Goal: Task Accomplishment & Management: Use online tool/utility

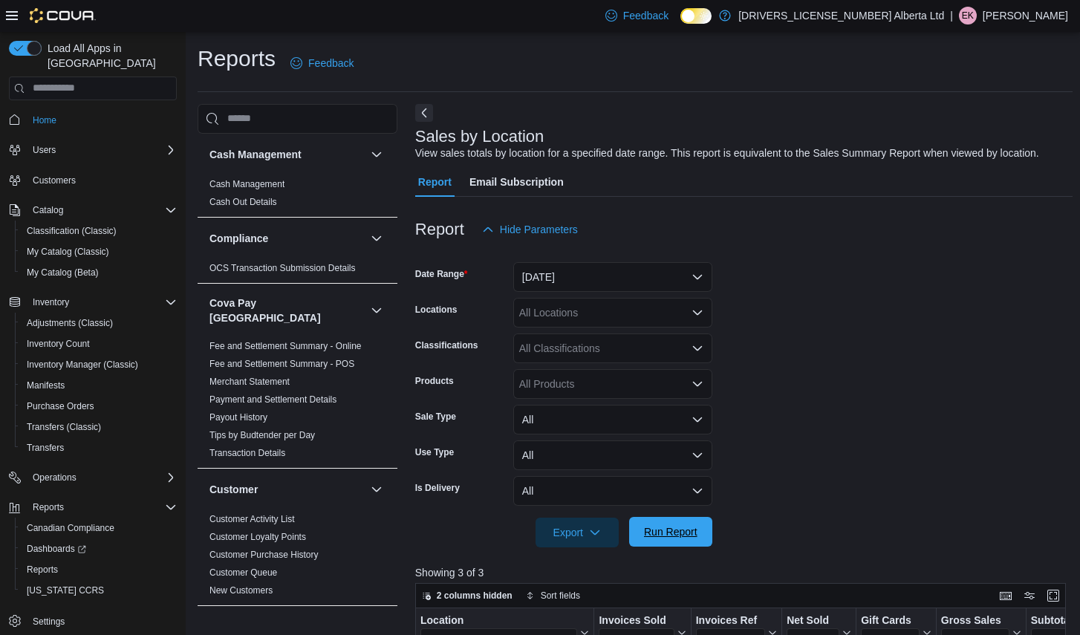
drag, startPoint x: 658, startPoint y: 528, endPoint x: 976, endPoint y: 382, distance: 350.0
click at [659, 528] on span "Run Report" at bounding box center [670, 531] width 53 height 15
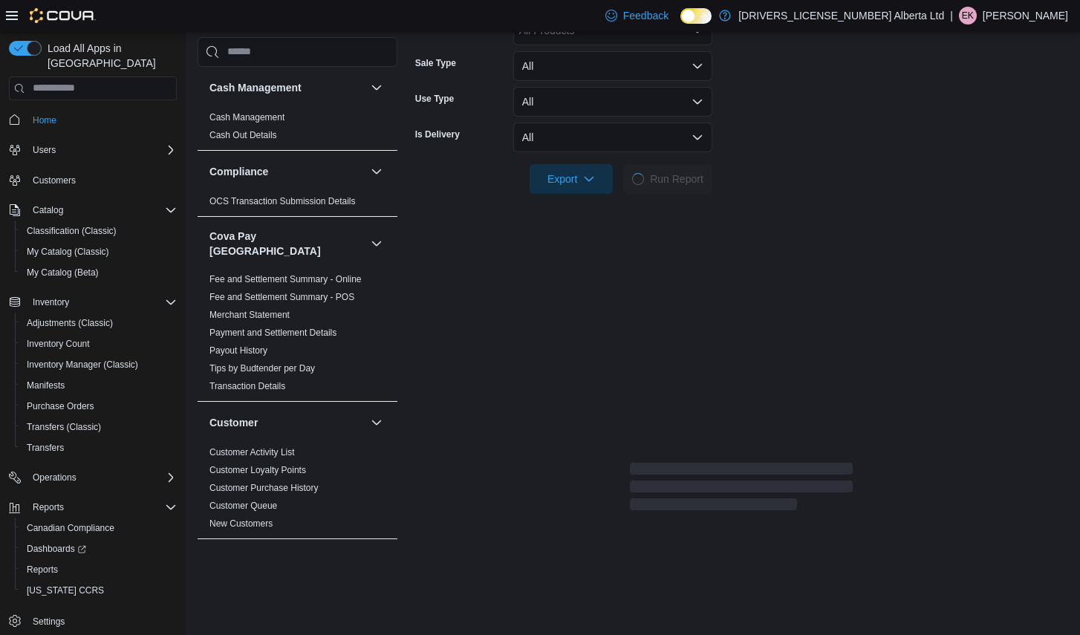
scroll to position [371, 0]
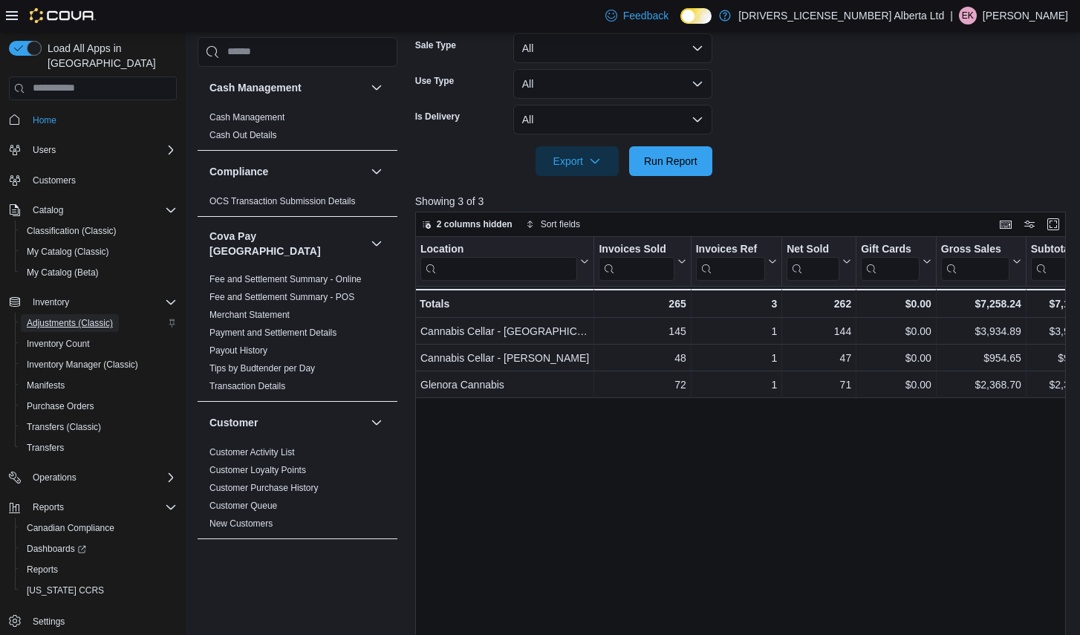
click at [71, 317] on span "Adjustments (Classic)" at bounding box center [70, 323] width 86 height 12
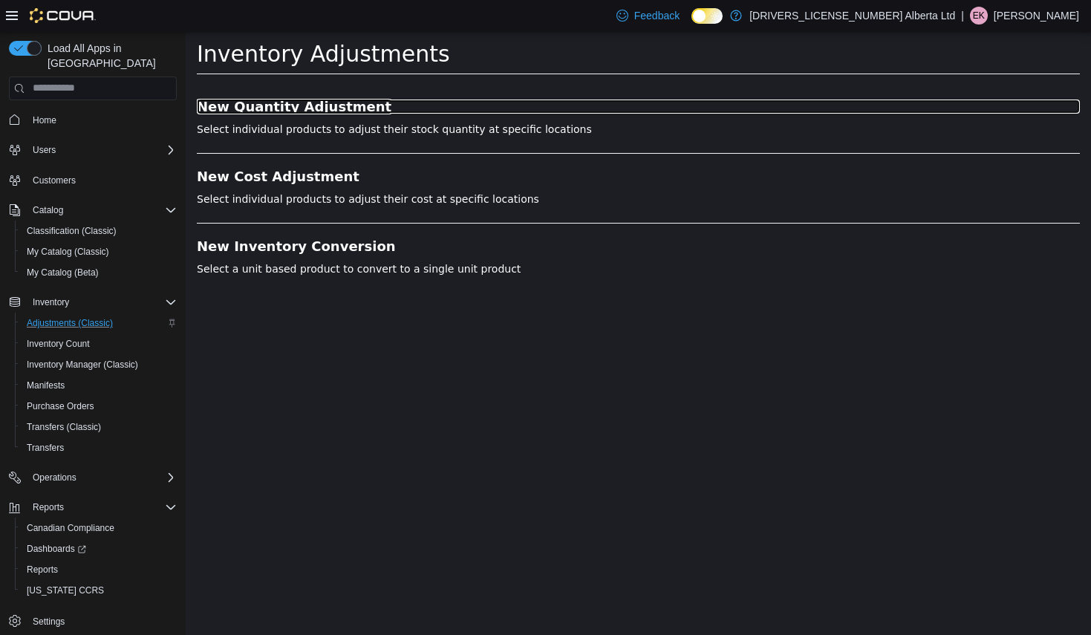
click at [279, 103] on h3 "New Quantity Adjustment" at bounding box center [638, 106] width 883 height 15
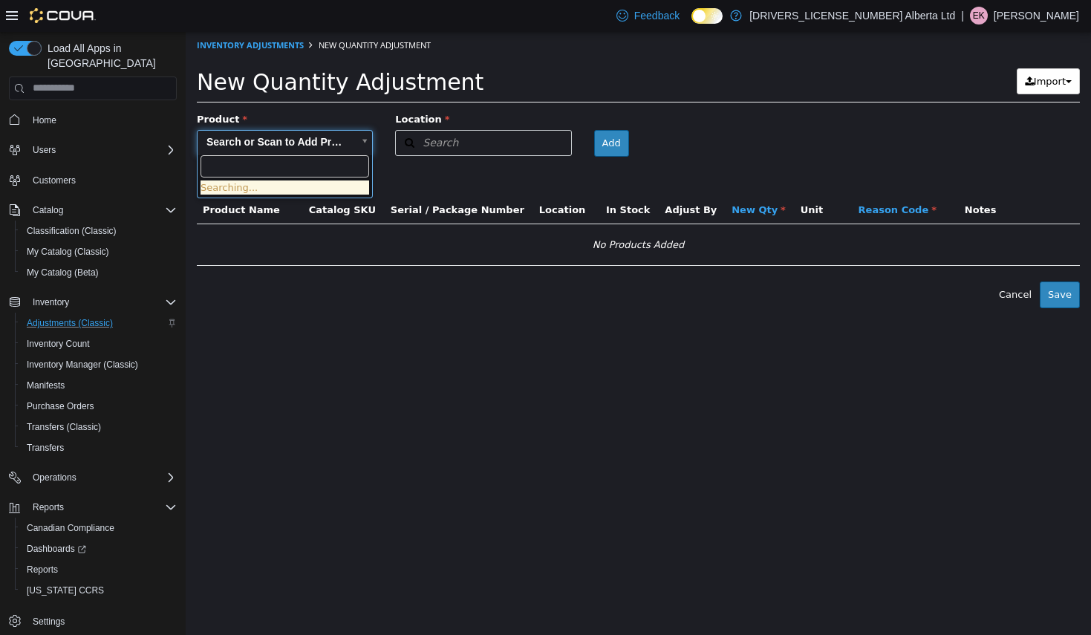
click at [299, 141] on body "× Inventory Adjustments New Quantity Adjustment New Quantity Adjustment Import …" at bounding box center [639, 169] width 906 height 276
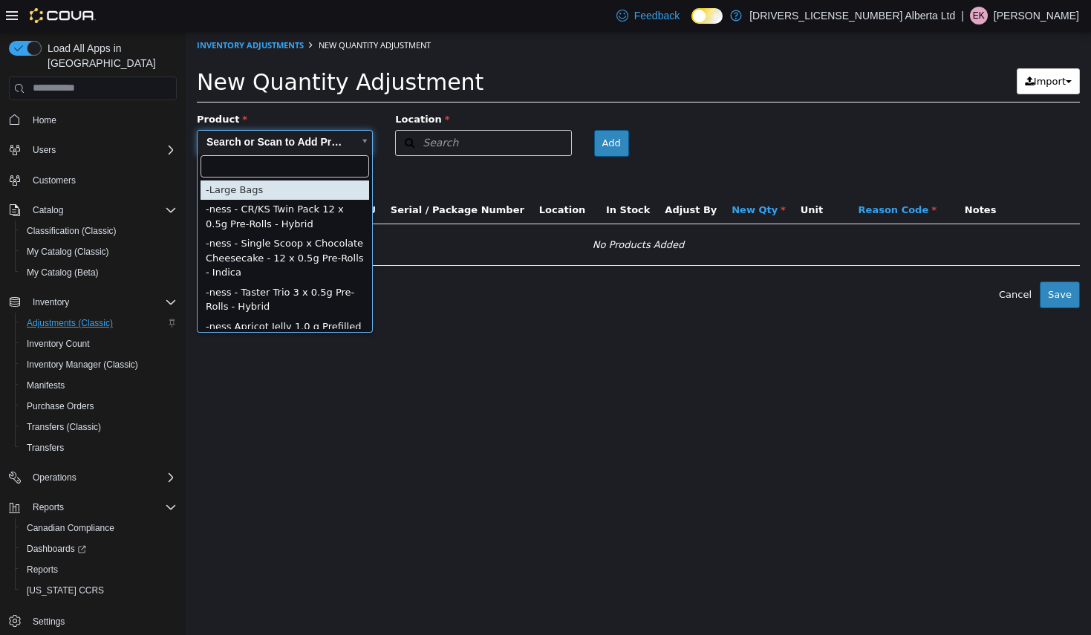
click at [287, 171] on input "text" at bounding box center [285, 166] width 169 height 22
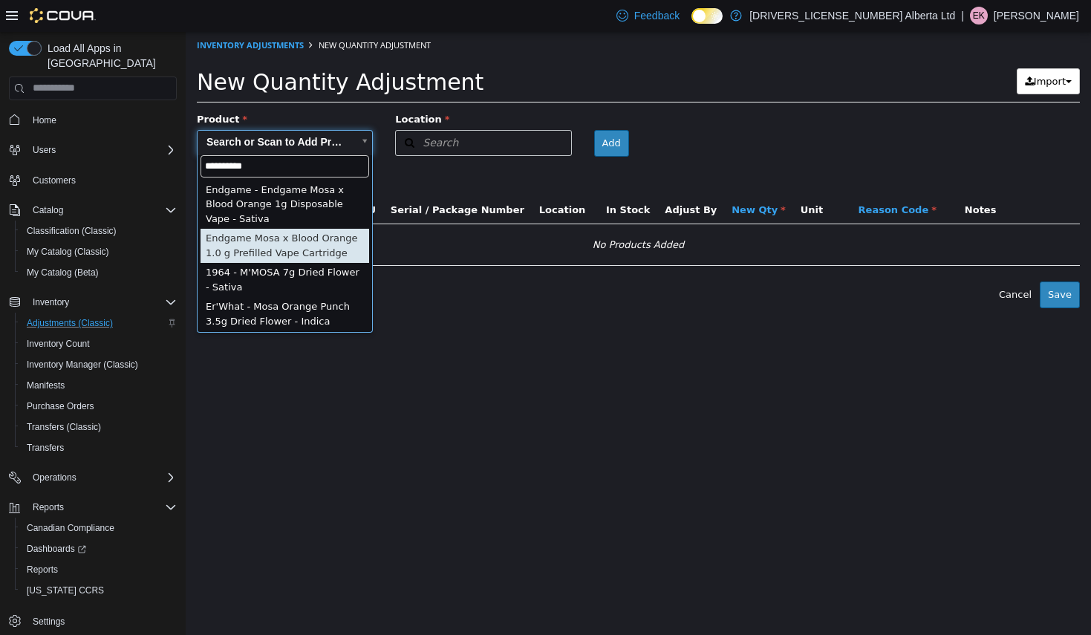
type input "**********"
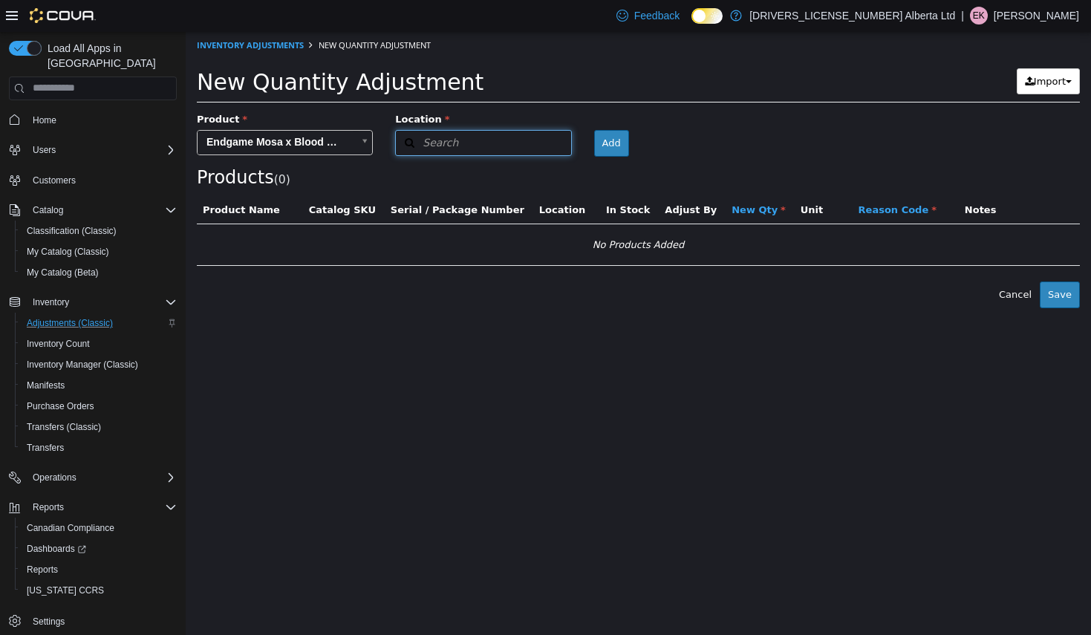
click at [519, 145] on button "Search" at bounding box center [483, 142] width 176 height 26
click at [550, 188] on span "or browse" at bounding box center [534, 187] width 73 height 25
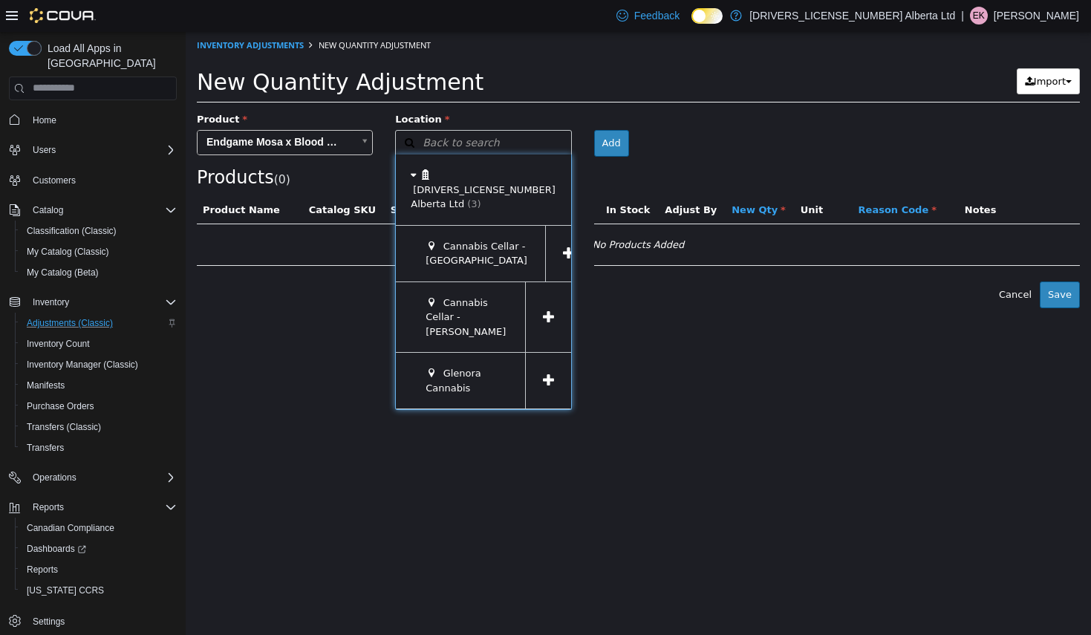
click at [550, 310] on icon at bounding box center [548, 317] width 11 height 14
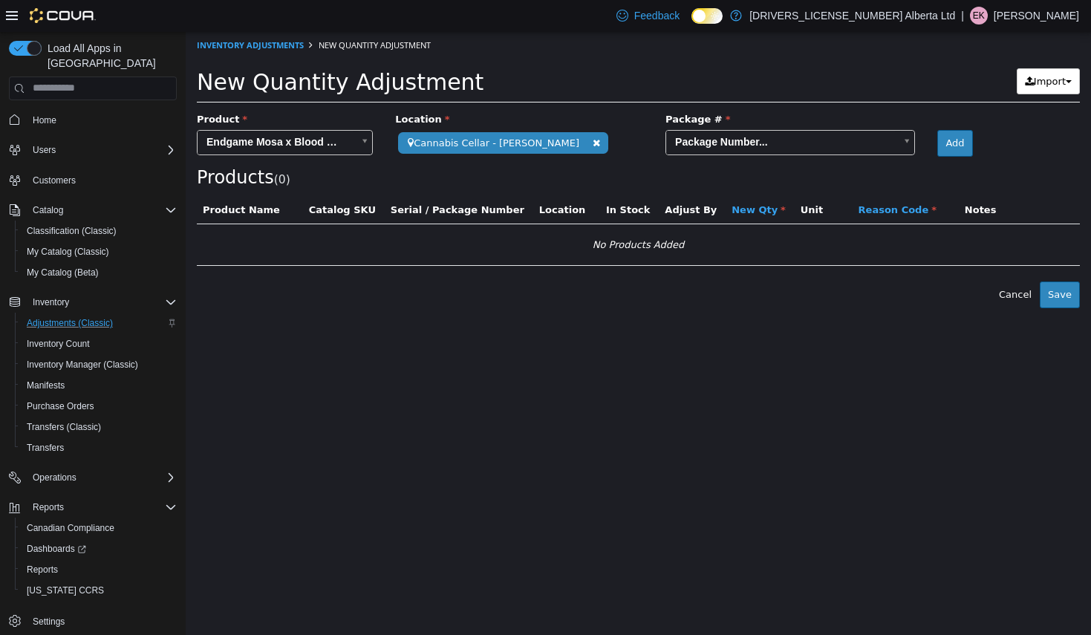
click at [695, 136] on body "**********" at bounding box center [639, 169] width 906 height 276
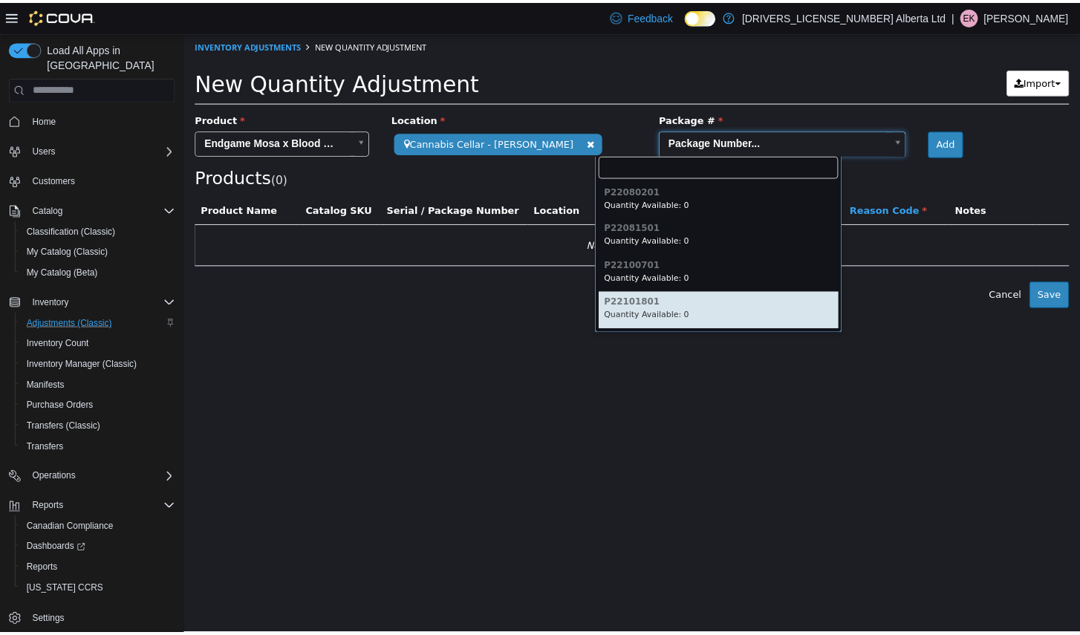
scroll to position [30, 0]
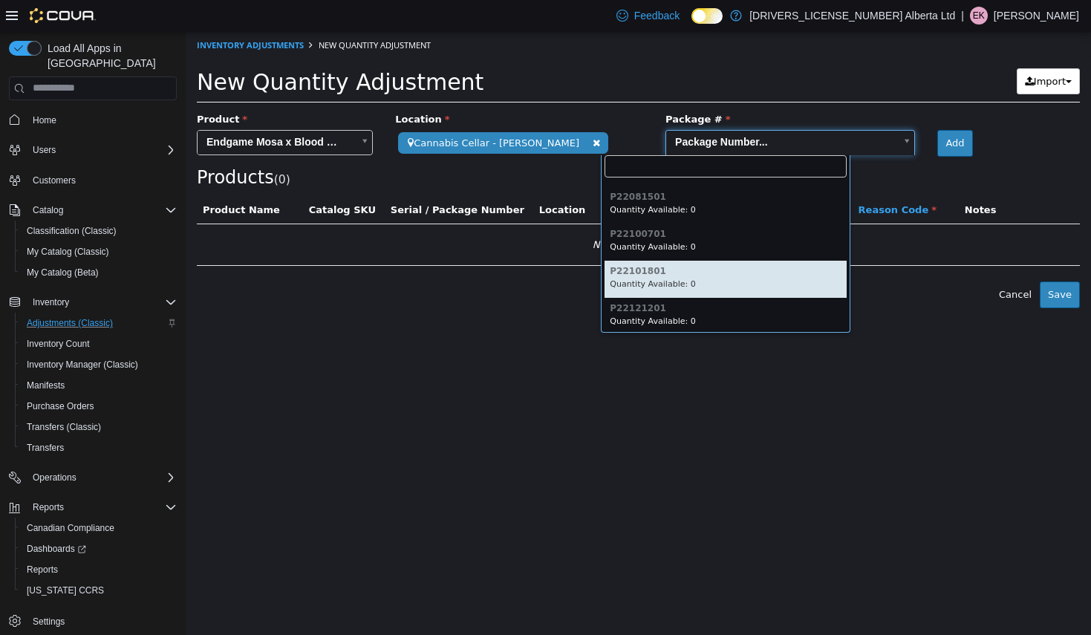
type input "*********"
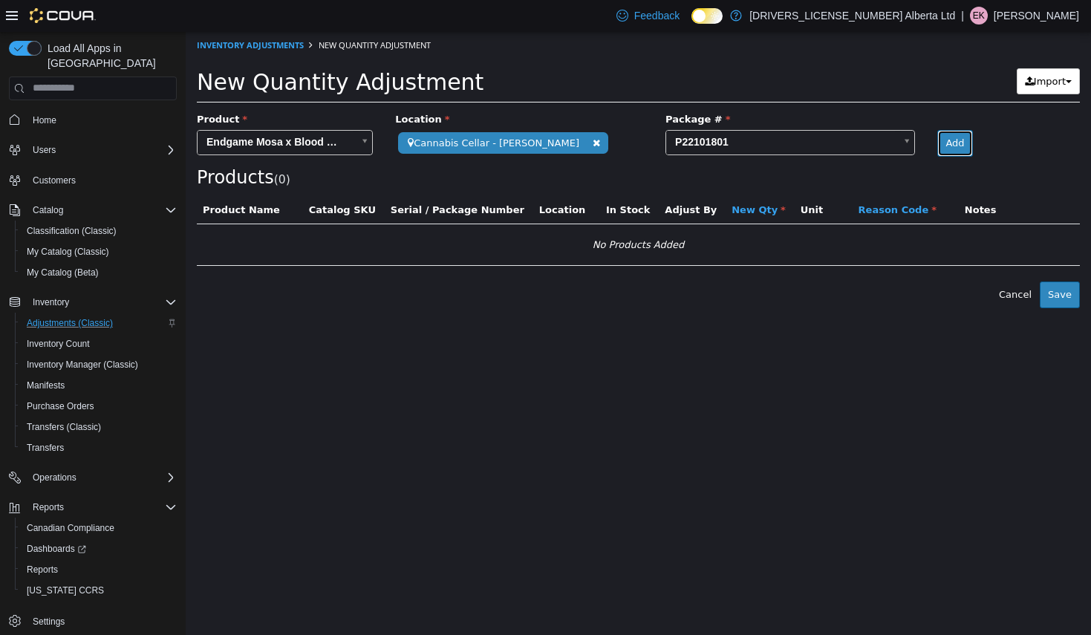
click at [937, 143] on button "Add" at bounding box center [954, 142] width 35 height 27
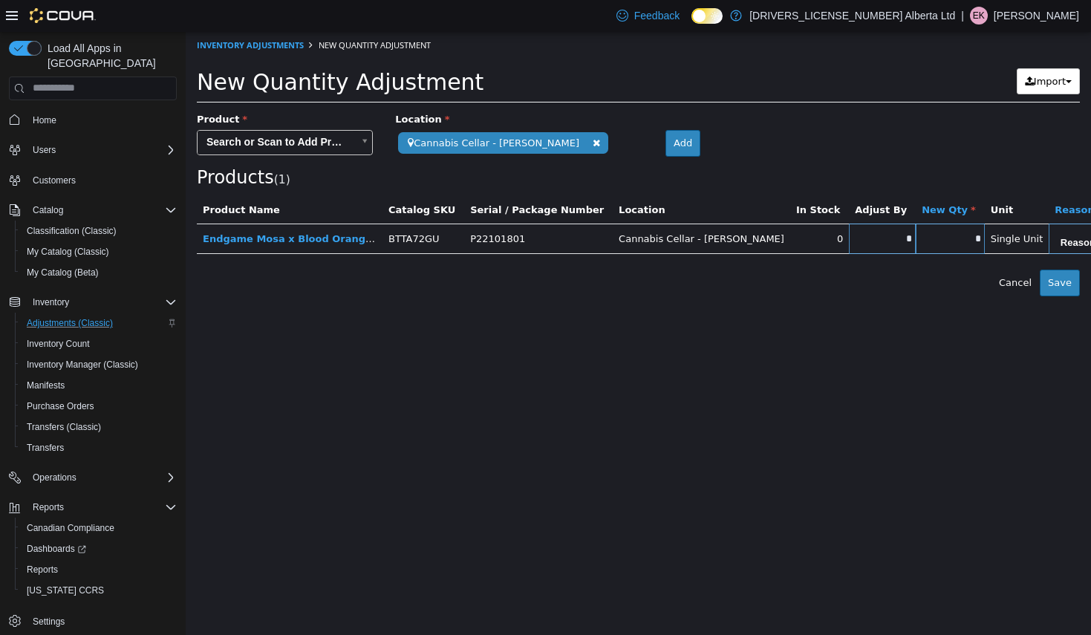
click at [916, 239] on input "*" at bounding box center [950, 238] width 69 height 11
type input "*"
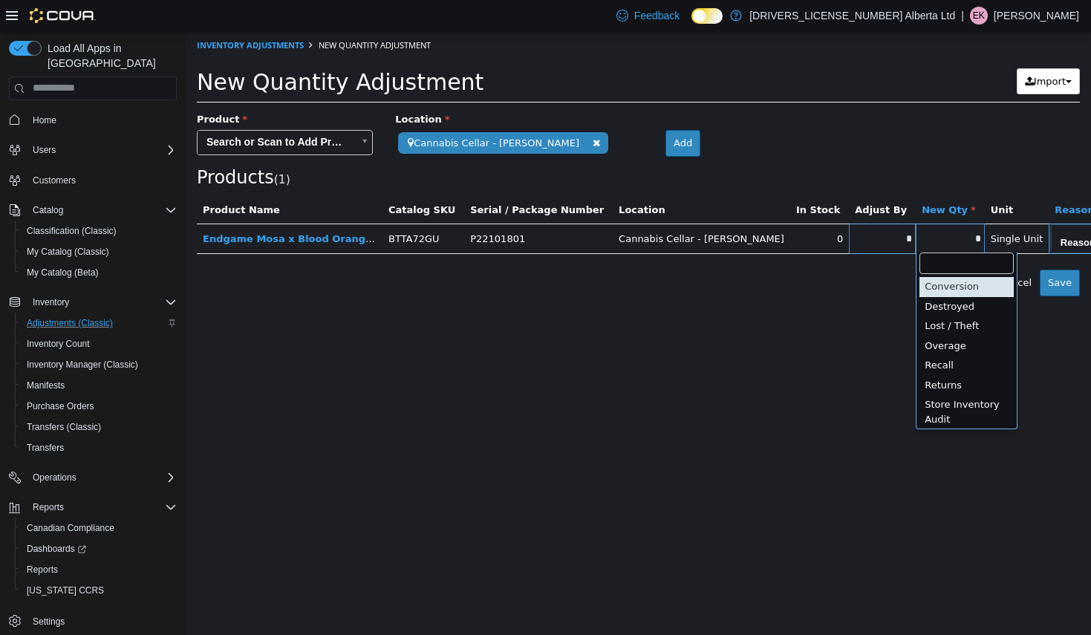
click at [967, 233] on body "**********" at bounding box center [639, 163] width 906 height 264
type input "**********"
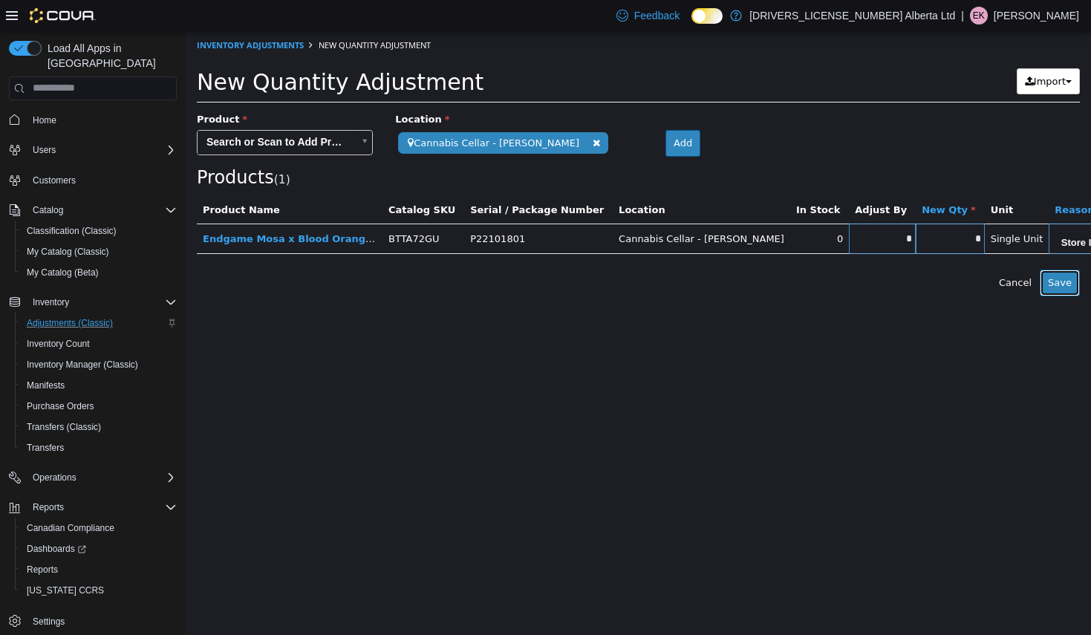
click at [1073, 286] on button "Save" at bounding box center [1060, 282] width 40 height 27
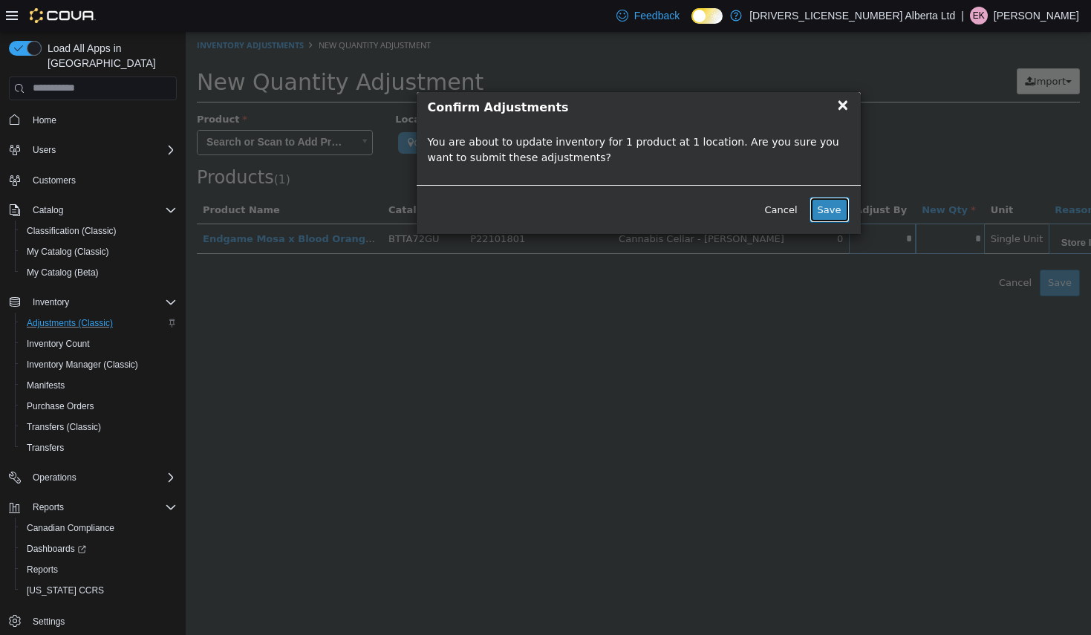
click at [833, 221] on button "Save" at bounding box center [830, 209] width 40 height 27
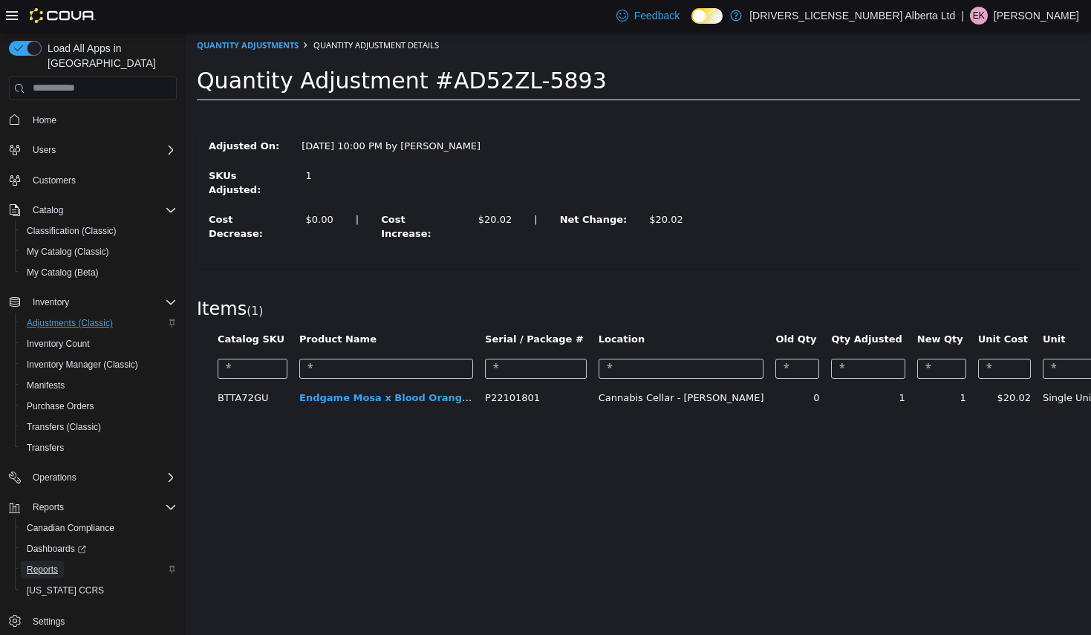
click at [41, 564] on span "Reports" at bounding box center [42, 570] width 31 height 12
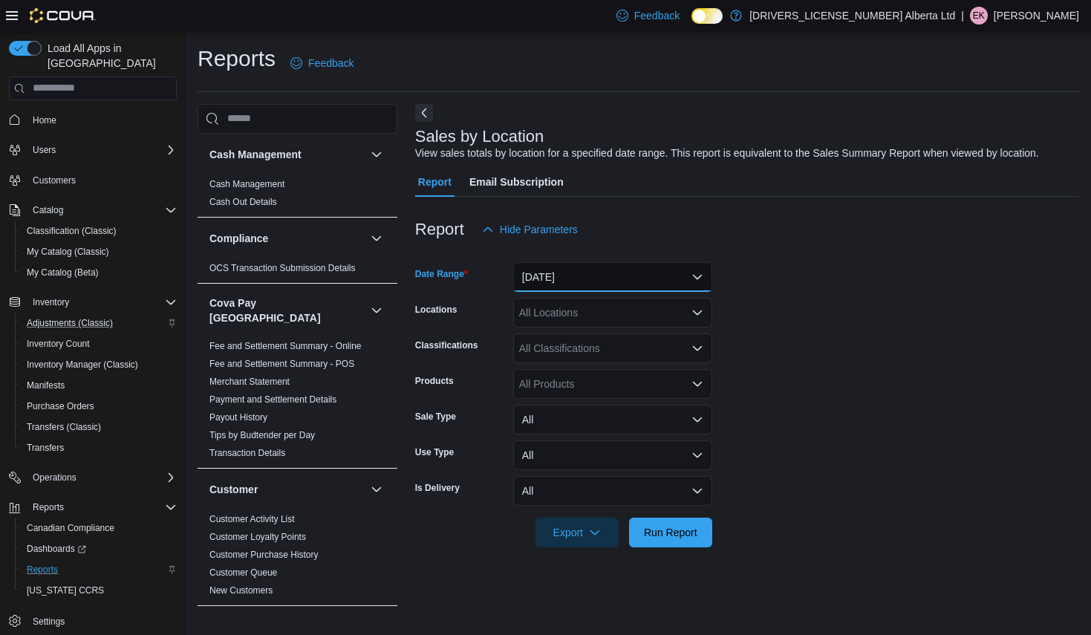
click at [654, 271] on button "[DATE]" at bounding box center [612, 277] width 199 height 30
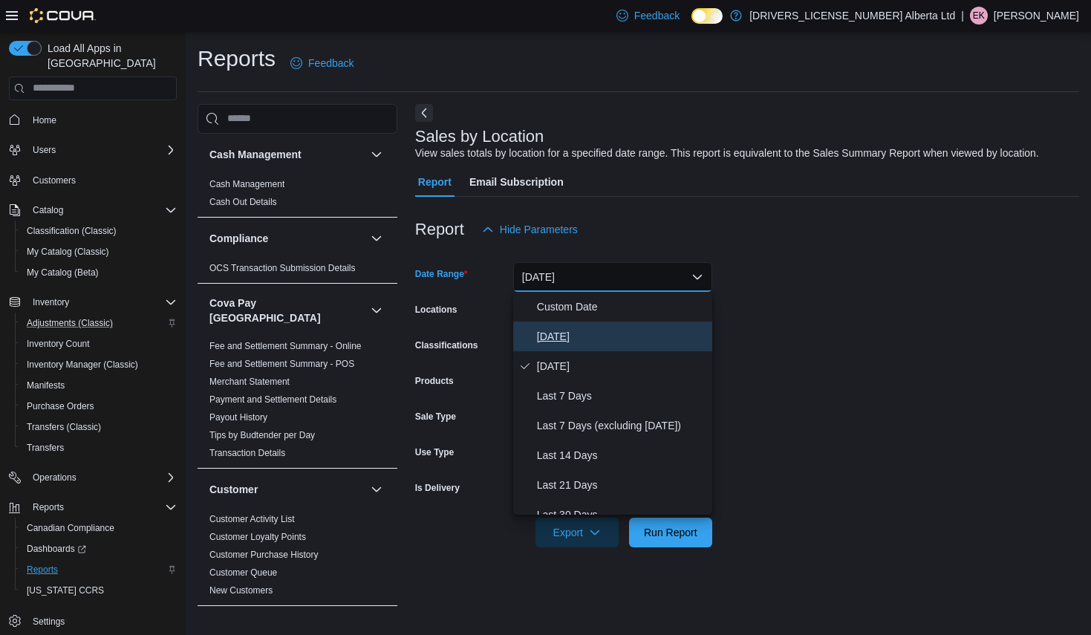
click at [626, 347] on button "[DATE]" at bounding box center [612, 337] width 199 height 30
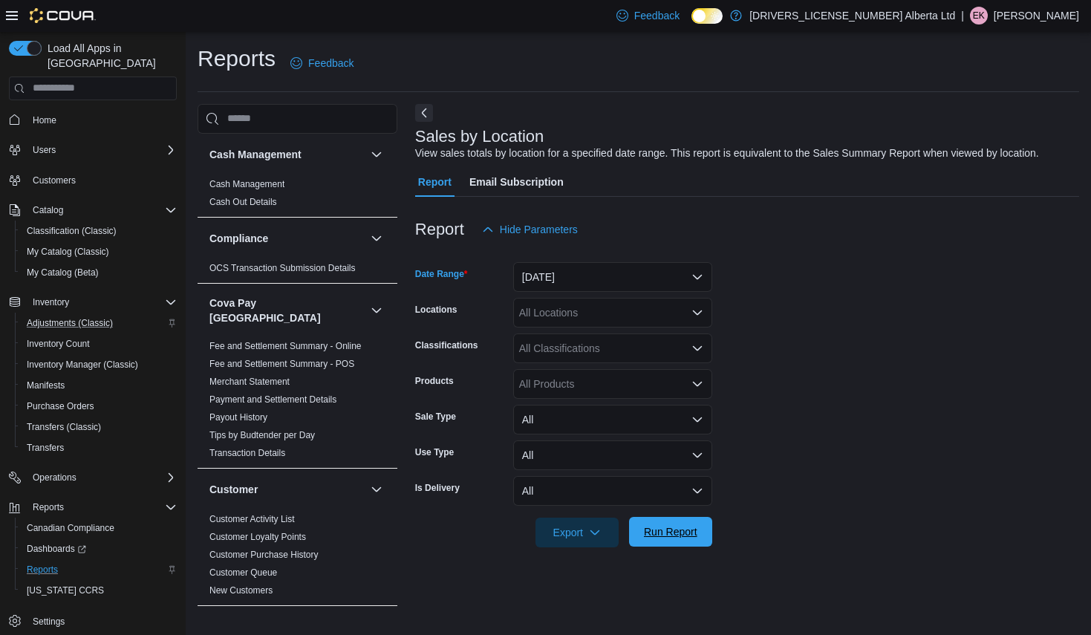
click at [669, 526] on span "Run Report" at bounding box center [670, 531] width 53 height 15
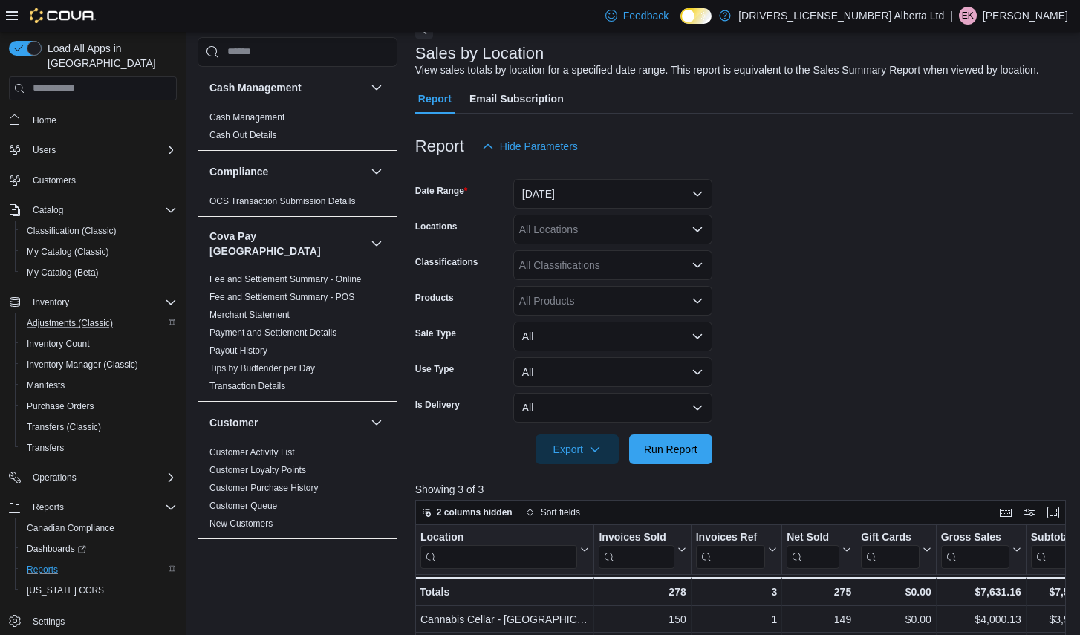
scroll to position [297, 0]
